Goal: Task Accomplishment & Management: Manage account settings

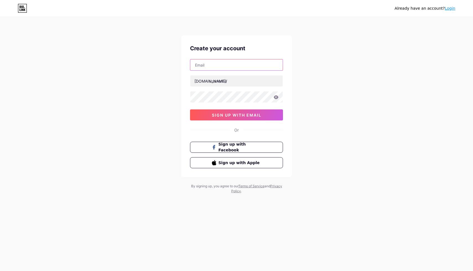
click at [246, 61] on input "text" at bounding box center [236, 64] width 92 height 11
type input "[EMAIL_ADDRESS][DOMAIN_NAME]"
click at [225, 80] on input "text" at bounding box center [236, 80] width 92 height 11
type input "manahilsher"
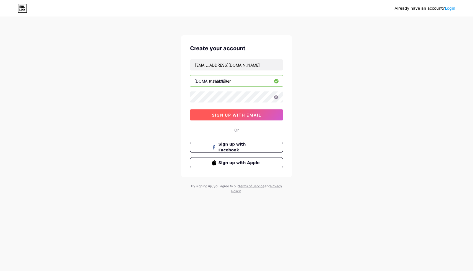
click at [243, 116] on span "sign up with email" at bounding box center [236, 115] width 49 height 5
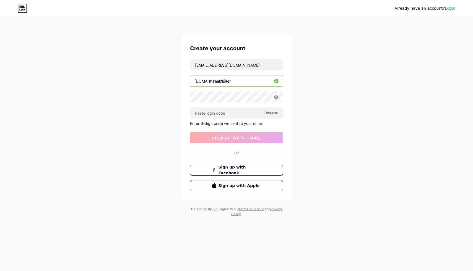
click at [274, 97] on icon at bounding box center [276, 97] width 5 height 4
click at [278, 96] on icon at bounding box center [275, 97] width 5 height 4
click at [242, 110] on input "text" at bounding box center [236, 113] width 92 height 11
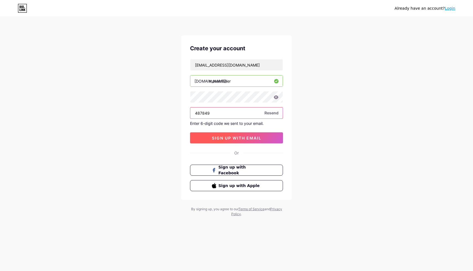
type input "487849"
click at [234, 139] on span "sign up with email" at bounding box center [236, 138] width 49 height 5
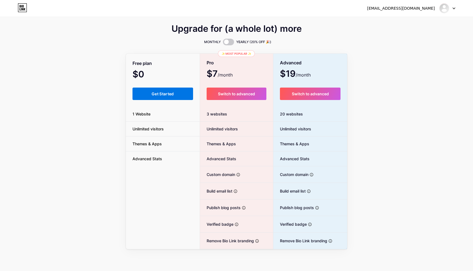
click at [150, 97] on button "Get Started" at bounding box center [162, 94] width 61 height 12
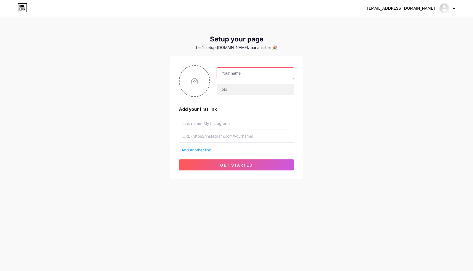
click at [259, 72] on input "text" at bounding box center [255, 73] width 77 height 11
type input "[PERSON_NAME] | [DEMOGRAPHIC_DATA] Parenting"
click at [255, 89] on input "text" at bounding box center [255, 89] width 77 height 11
paste input "Your kid can have [PERSON_NAME] & dunya 🌱 🫀 Protect & build their heart+mind 🏠 …"
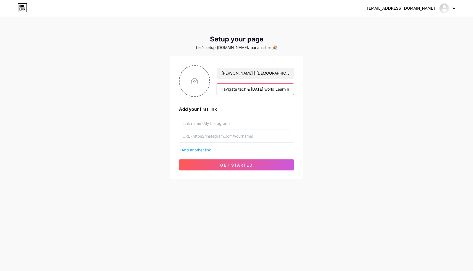
type input "Your kid can have [PERSON_NAME] & dunya 🌱 🫀 Protect & build their heart+mind 🏠 …"
click at [316, 89] on div "[EMAIL_ADDRESS][DOMAIN_NAME] Dashboard Logout Setup your page Let’s setup [DOMA…" at bounding box center [236, 98] width 473 height 197
click at [225, 127] on input "text" at bounding box center [237, 123] width 108 height 12
type input "Instagram"
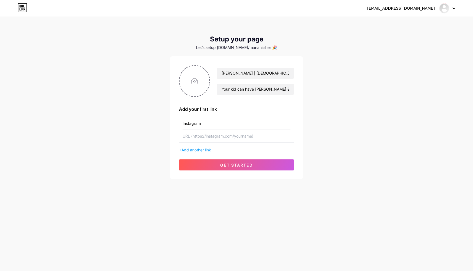
click at [220, 137] on input "text" at bounding box center [237, 136] width 108 height 12
type input "[URL][DOMAIN_NAME]"
click at [192, 77] on input "file" at bounding box center [194, 81] width 30 height 31
type input "C:\fakepath\Manahilsher Instagram PFP.png"
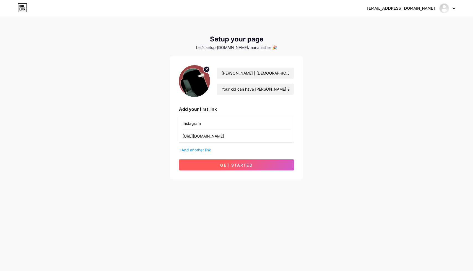
click at [259, 165] on button "get started" at bounding box center [236, 165] width 115 height 11
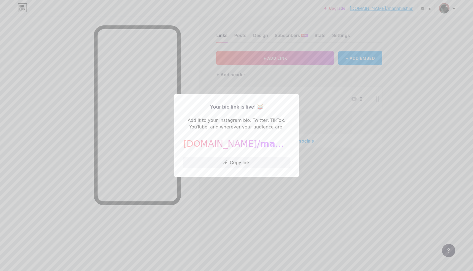
click at [259, 165] on button "Copy link" at bounding box center [236, 162] width 107 height 11
click at [252, 213] on div at bounding box center [236, 135] width 473 height 271
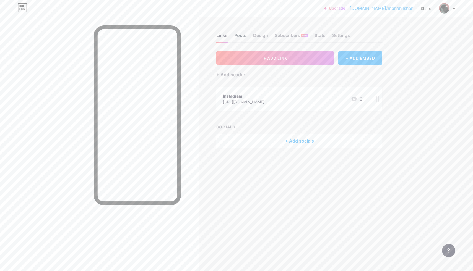
click at [241, 36] on div "Posts" at bounding box center [240, 37] width 12 height 10
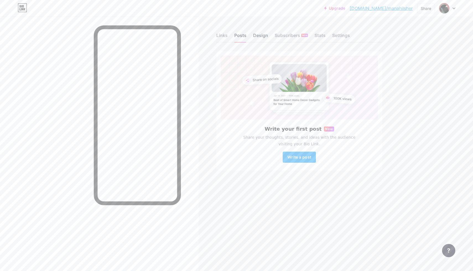
click at [257, 39] on div "Design" at bounding box center [260, 37] width 15 height 10
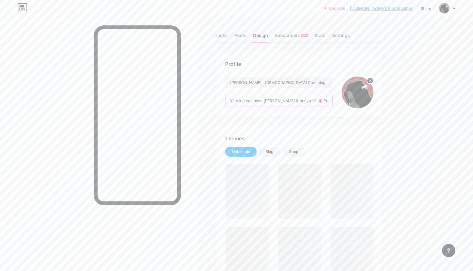
click at [288, 96] on input "Your kid can have [PERSON_NAME] & dunya 🌱 🫀 Protect & build their heart+mind 🏠 …" at bounding box center [278, 100] width 107 height 11
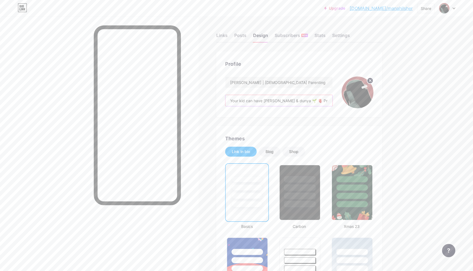
scroll to position [0, 188]
drag, startPoint x: 231, startPoint y: 100, endPoint x: 404, endPoint y: 108, distance: 173.3
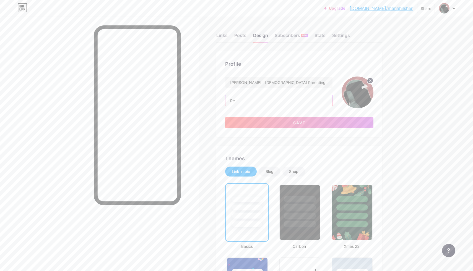
type input "R"
type input "1"
paste input "🌱"
type input "Resources to get your kid both [PERSON_NAME] and dunya 🌱"
click at [292, 126] on button "Save" at bounding box center [299, 122] width 148 height 11
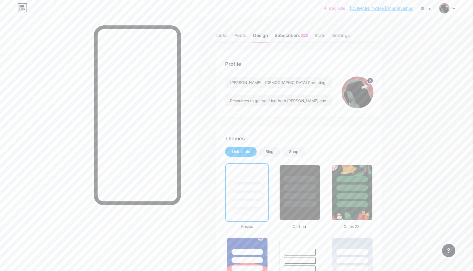
click at [283, 38] on div "Subscribers NEW" at bounding box center [291, 37] width 33 height 10
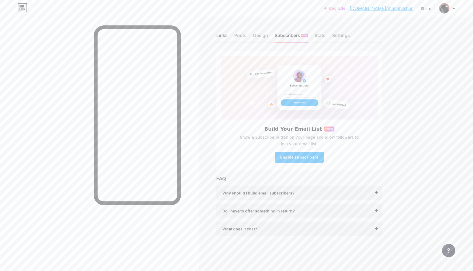
click at [222, 35] on div "Links" at bounding box center [221, 37] width 11 height 10
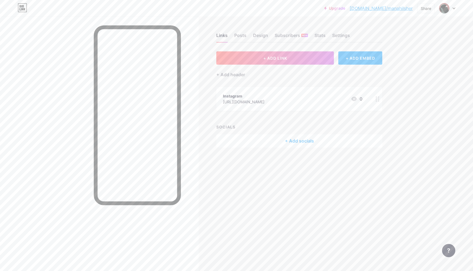
drag, startPoint x: 245, startPoint y: 37, endPoint x: 222, endPoint y: 23, distance: 26.4
click at [222, 23] on div "Links Posts Design Subscribers NEW Stats Settings + ADD LINK + ADD EMBED + Add …" at bounding box center [202, 96] width 405 height 159
click at [301, 140] on div "+ Add socials" at bounding box center [299, 140] width 166 height 13
click at [233, 123] on div "Instagram Add" at bounding box center [236, 125] width 107 height 12
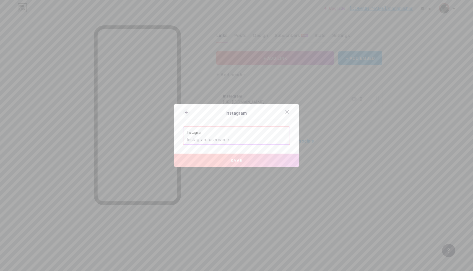
click at [224, 139] on input "text" at bounding box center [237, 139] width 100 height 9
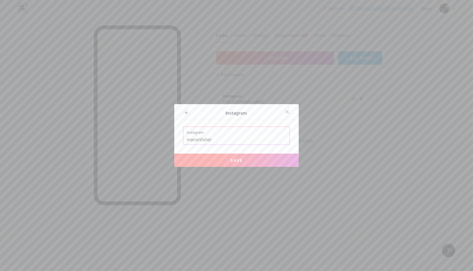
click at [220, 162] on button "Save" at bounding box center [236, 160] width 124 height 13
type input "[URL][DOMAIN_NAME]"
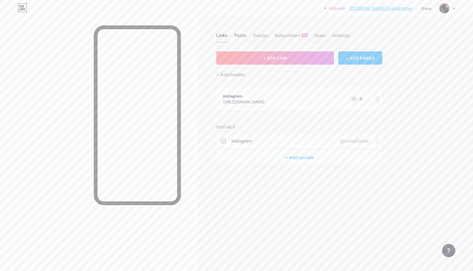
click at [237, 37] on div "Posts" at bounding box center [240, 37] width 12 height 10
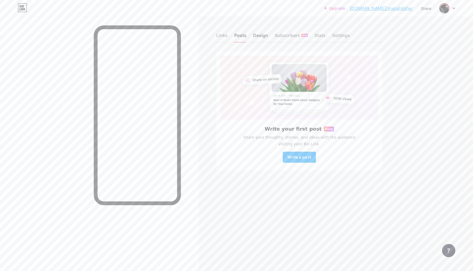
click at [260, 36] on div "Design" at bounding box center [260, 37] width 15 height 10
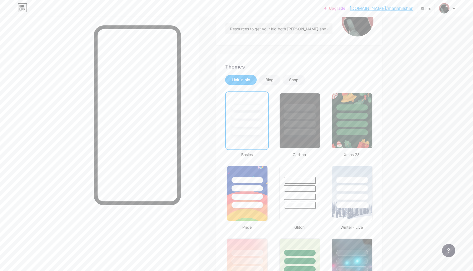
scroll to position [73, 0]
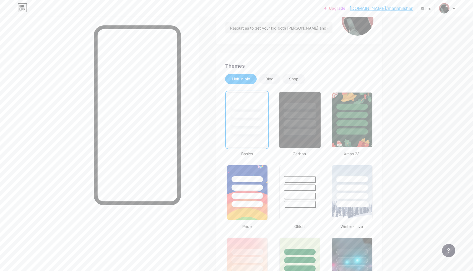
click at [304, 124] on div at bounding box center [299, 123] width 32 height 6
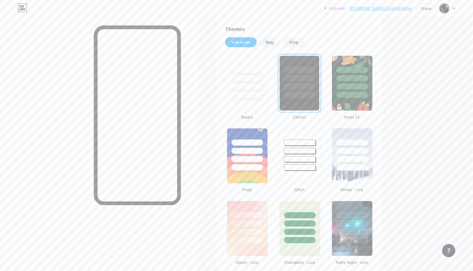
scroll to position [110, 0]
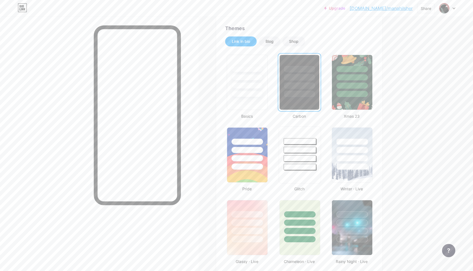
click at [312, 153] on div at bounding box center [299, 148] width 41 height 43
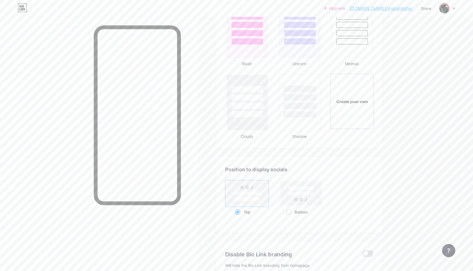
scroll to position [599, 0]
click at [254, 110] on div at bounding box center [246, 96] width 41 height 43
click at [299, 192] on rect at bounding box center [300, 194] width 25 height 4
click at [289, 218] on input "Bottom" at bounding box center [288, 220] width 4 height 4
radio input "true"
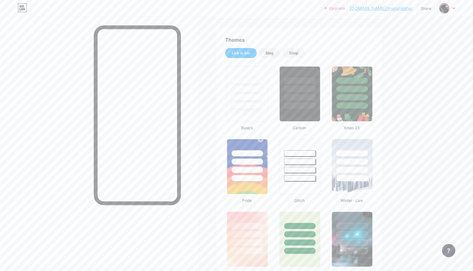
scroll to position [0, 0]
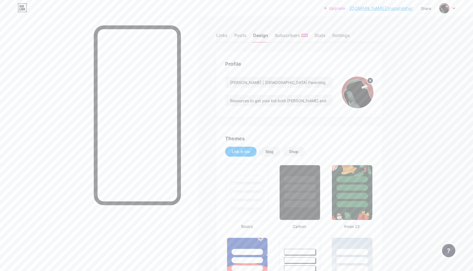
click at [246, 196] on div at bounding box center [247, 196] width 32 height 6
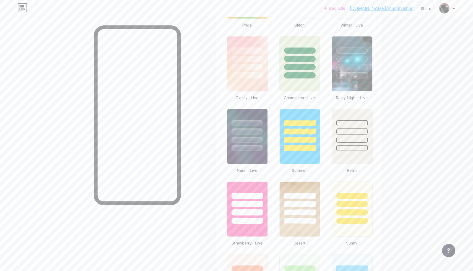
scroll to position [276, 0]
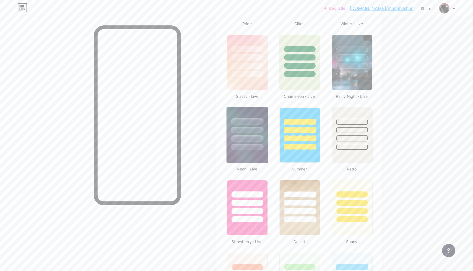
click at [247, 118] on div at bounding box center [246, 128] width 41 height 43
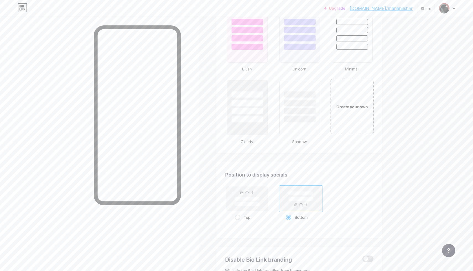
scroll to position [594, 0]
click at [309, 119] on div at bounding box center [299, 119] width 32 height 6
click at [343, 54] on div at bounding box center [352, 34] width 42 height 57
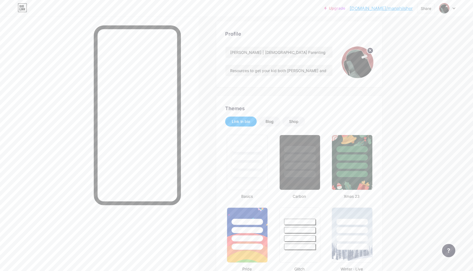
scroll to position [0, 0]
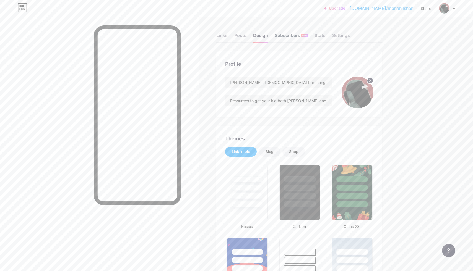
click at [296, 38] on div "Subscribers NEW" at bounding box center [291, 37] width 33 height 10
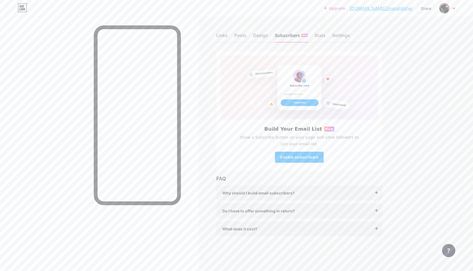
click at [329, 42] on div "Links Posts Design Subscribers NEW Stats Settings" at bounding box center [299, 32] width 166 height 19
click at [321, 36] on div "Stats" at bounding box center [319, 37] width 11 height 10
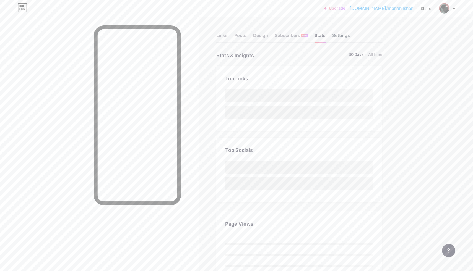
click at [336, 35] on div "Settings" at bounding box center [341, 37] width 18 height 10
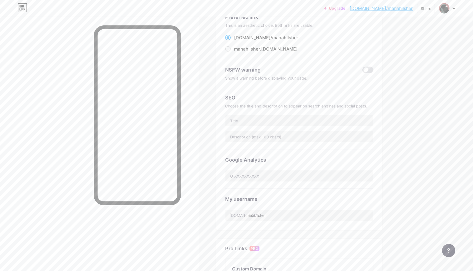
scroll to position [47, 0]
click at [282, 120] on input "text" at bounding box center [299, 118] width 148 height 11
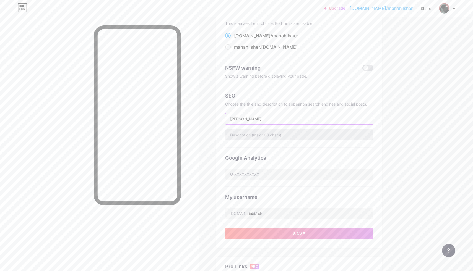
type input "[PERSON_NAME]"
click at [277, 133] on input "text" at bounding box center [299, 134] width 148 height 11
click at [252, 137] on input "text" at bounding box center [299, 134] width 148 height 11
paste input "Resources to get your kid both [PERSON_NAME] and dunya 🌱"
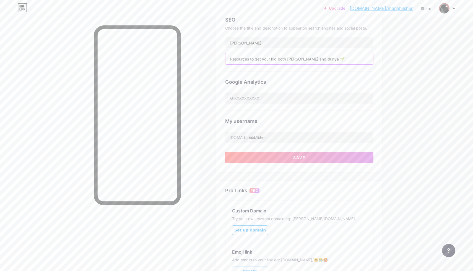
scroll to position [127, 0]
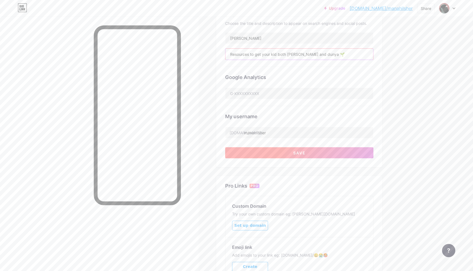
type input "Resources to get your kid both [PERSON_NAME] and dunya 🌱"
click at [267, 155] on button "Save" at bounding box center [299, 152] width 148 height 11
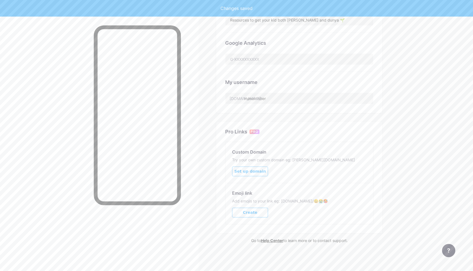
scroll to position [161, 0]
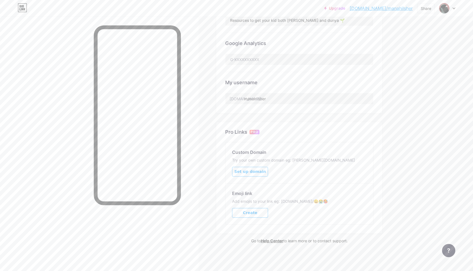
click at [255, 173] on span "Set up domain" at bounding box center [250, 172] width 32 height 5
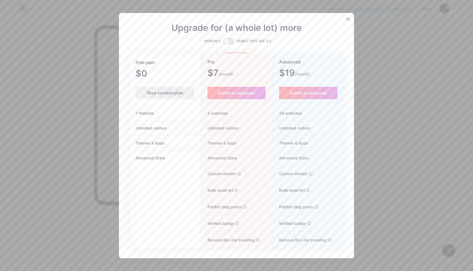
click at [363, 182] on div at bounding box center [236, 135] width 473 height 271
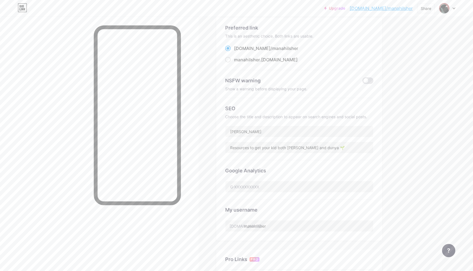
scroll to position [0, 0]
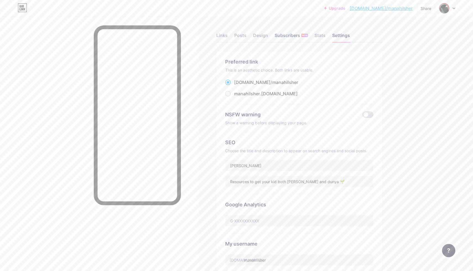
click at [292, 40] on div "Subscribers NEW" at bounding box center [291, 37] width 33 height 10
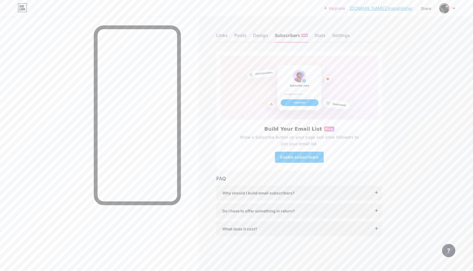
click at [285, 194] on span "Why should I build email subscribers?" at bounding box center [258, 193] width 72 height 6
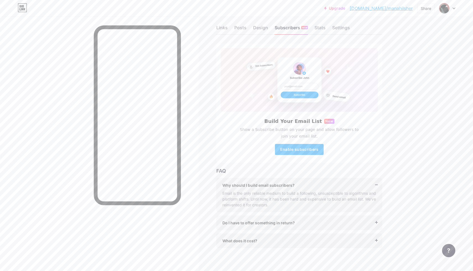
scroll to position [12, 0]
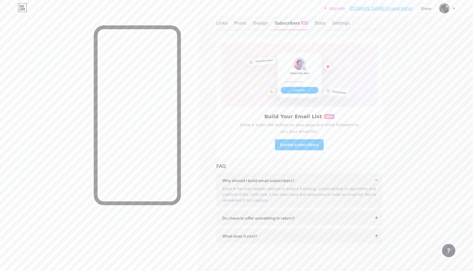
click at [283, 211] on div "Do I have to offer something in return? It’s better if you do, but most creator…" at bounding box center [299, 218] width 166 height 15
click at [283, 219] on span "Do I have to offer something in return?" at bounding box center [258, 218] width 72 height 6
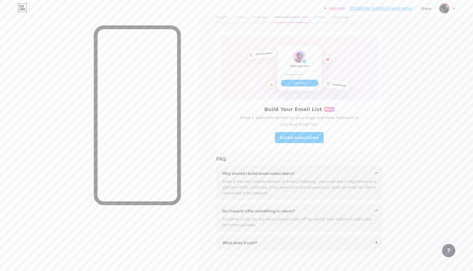
scroll to position [26, 0]
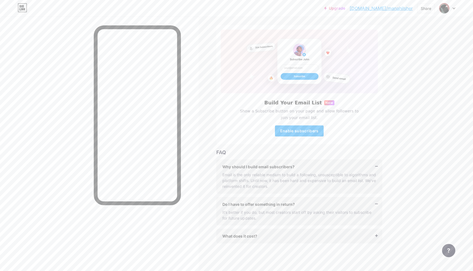
click at [285, 233] on div "What does it cost? It’s free to get started, and you can accept unlimited subsc…" at bounding box center [299, 236] width 166 height 15
click at [285, 237] on div "What does it cost?" at bounding box center [299, 236] width 154 height 6
click at [297, 133] on span "Enable subscribers" at bounding box center [299, 131] width 38 height 5
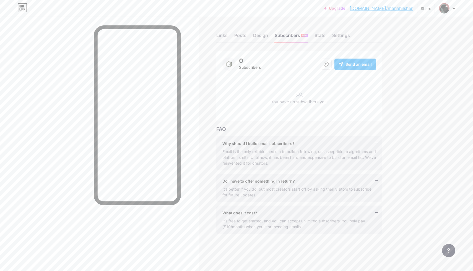
scroll to position [0, 0]
click at [322, 64] on button at bounding box center [325, 64] width 11 height 11
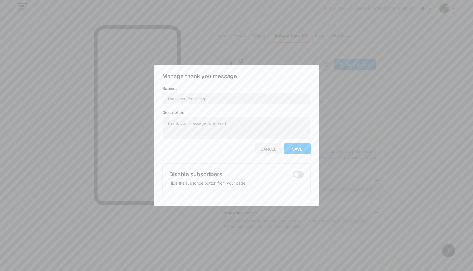
click at [315, 56] on div at bounding box center [236, 135] width 473 height 271
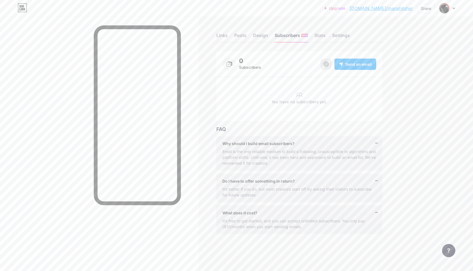
click at [323, 64] on button at bounding box center [325, 64] width 11 height 11
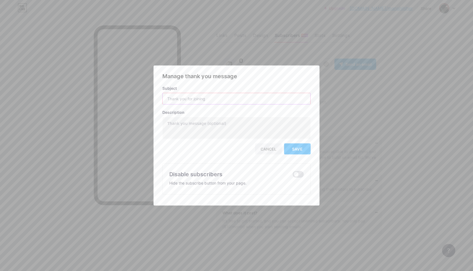
click at [259, 96] on input "text" at bounding box center [237, 98] width 148 height 11
type input "Thank you for joining!"
click at [221, 124] on textarea at bounding box center [237, 128] width 148 height 22
click at [282, 125] on textarea "I have so much in store for you, and I hope you find it beneficial. Send me a m…" at bounding box center [237, 128] width 148 height 22
drag, startPoint x: 282, startPoint y: 124, endPoint x: 241, endPoint y: 123, distance: 40.9
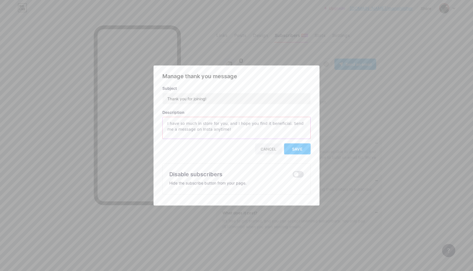
click at [241, 123] on textarea "I have so much in store for you, and I hope you find it beneficial. Send me a m…" at bounding box center [237, 128] width 148 height 22
drag, startPoint x: 281, startPoint y: 124, endPoint x: 221, endPoint y: 125, distance: 59.7
click at [221, 125] on textarea "I have so much in store for you, and I hope you find it beneficial. Send me a m…" at bounding box center [237, 128] width 148 height 22
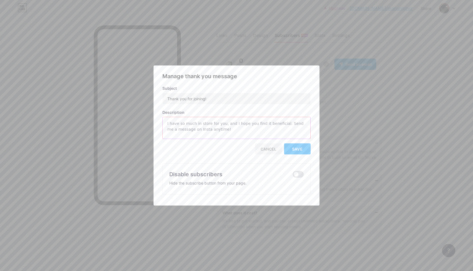
drag, startPoint x: 283, startPoint y: 124, endPoint x: 244, endPoint y: 125, distance: 38.5
click at [244, 125] on textarea "I have so much in store for you, and I hope you find it beneficial. Send me a m…" at bounding box center [237, 128] width 148 height 22
click at [225, 130] on textarea "I have so much in store for you, and I hope you find it beneficial. Send me a m…" at bounding box center [237, 128] width 148 height 22
type textarea "I have so much in store for you, and I hope you find it beneficial. Send me a m…"
click at [296, 150] on span "Save" at bounding box center [297, 149] width 11 height 5
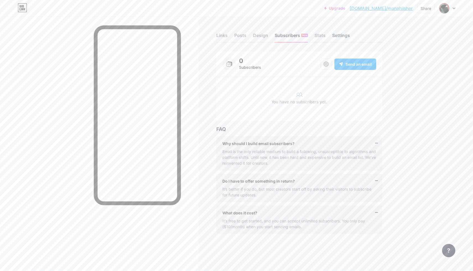
click at [336, 36] on div "Settings" at bounding box center [341, 37] width 18 height 10
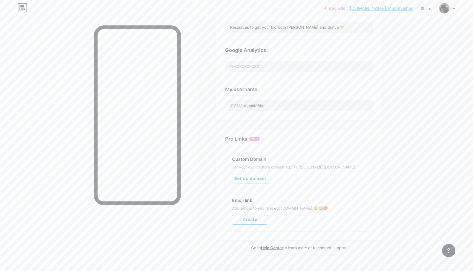
scroll to position [161, 0]
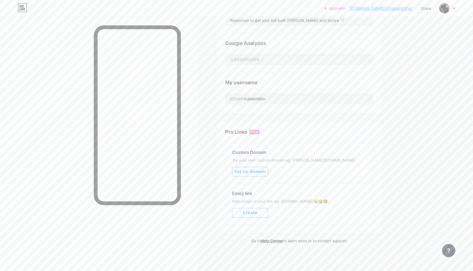
click at [264, 170] on button "Set up domain" at bounding box center [250, 172] width 36 height 10
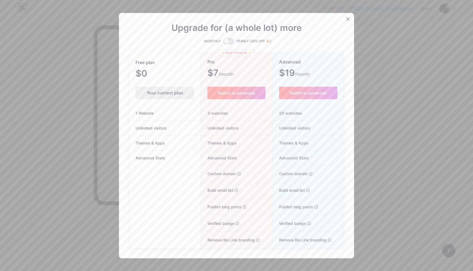
click at [248, 93] on span "Switch to advanced" at bounding box center [236, 93] width 37 height 5
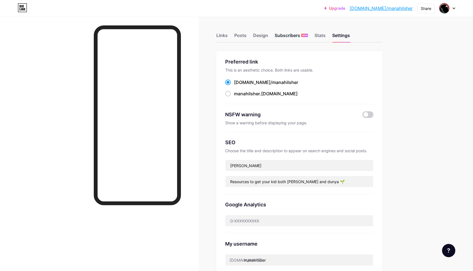
click at [295, 39] on div "Subscribers NEW" at bounding box center [291, 37] width 33 height 10
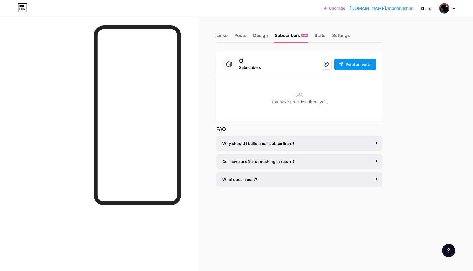
click at [298, 143] on div "Why should I build email subscribers?" at bounding box center [299, 144] width 154 height 6
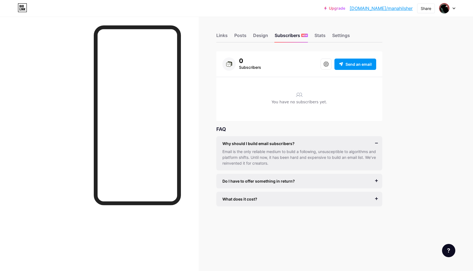
click at [291, 180] on span "Do I have to offer something in return?" at bounding box center [258, 181] width 72 height 6
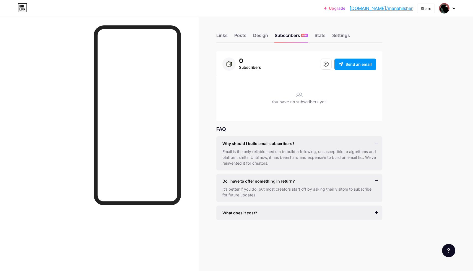
click at [287, 207] on div "What does it cost? It’s free to get started, and you can accept unlimited subsc…" at bounding box center [299, 213] width 166 height 15
click at [287, 208] on div "What does it cost? It’s free to get started, and you can accept unlimited subsc…" at bounding box center [299, 213] width 166 height 15
click at [286, 212] on div "What does it cost?" at bounding box center [299, 213] width 154 height 6
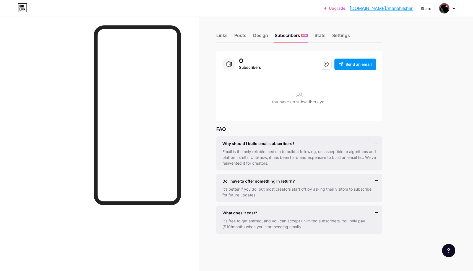
click at [399, 33] on div "Links Posts Design Subscribers NEW Stats Settings 0 Subscribers Send an email Y…" at bounding box center [202, 139] width 405 height 245
click at [426, 9] on div "Share" at bounding box center [426, 9] width 11 height 6
click at [399, 51] on div "Add to my socials" at bounding box center [393, 54] width 82 height 13
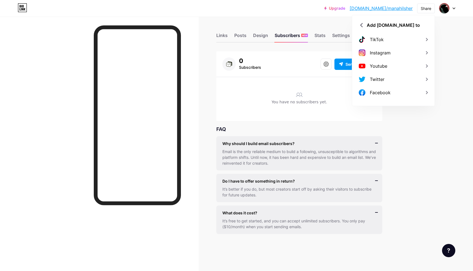
click at [399, 51] on div "Instagram" at bounding box center [393, 52] width 82 height 13
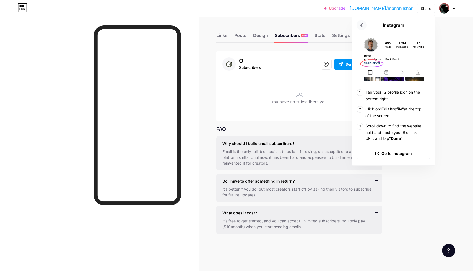
click at [361, 25] on icon at bounding box center [361, 25] width 9 height 9
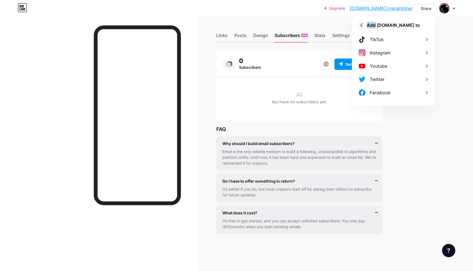
click at [361, 25] on icon at bounding box center [361, 25] width 9 height 9
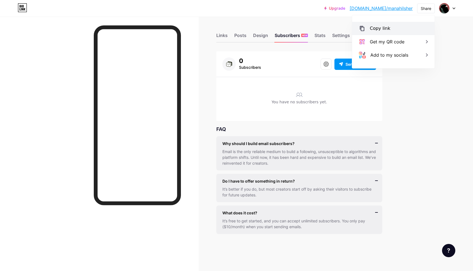
click at [378, 28] on div "Copy link" at bounding box center [380, 28] width 20 height 7
click at [394, 54] on div "Add to my socials" at bounding box center [389, 55] width 38 height 7
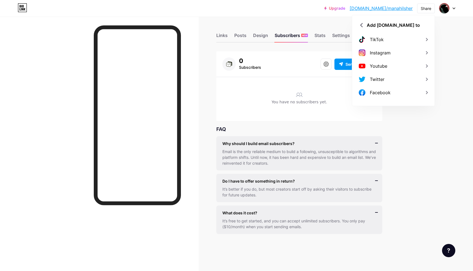
click at [394, 54] on div "Instagram" at bounding box center [393, 52] width 82 height 13
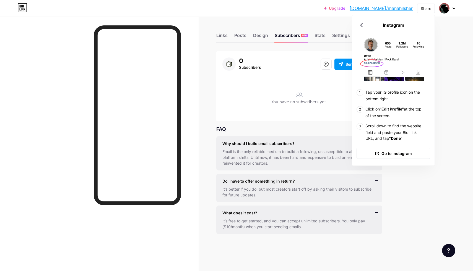
click at [19, 8] on icon at bounding box center [22, 7] width 9 height 9
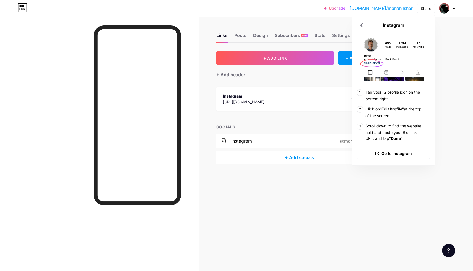
click at [459, 18] on div "Upgrade bio.link/manahi... bio.link/manahilsher Share Instagram Tap your IG pro…" at bounding box center [236, 135] width 473 height 271
